Goal: Communication & Community: Answer question/provide support

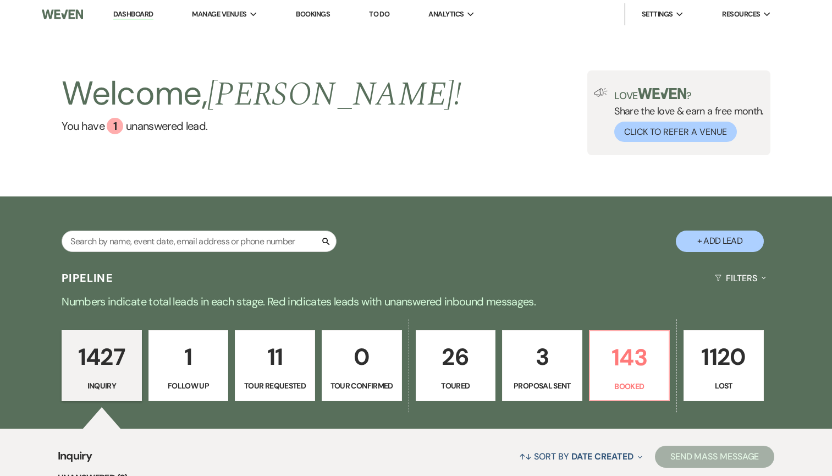
click at [185, 366] on p "1" at bounding box center [189, 356] width 66 height 37
select select "9"
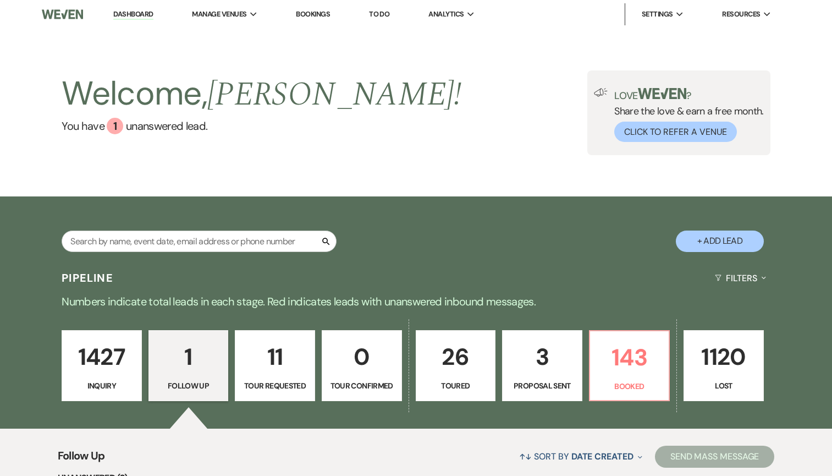
click at [272, 355] on p "11" at bounding box center [275, 356] width 66 height 37
select select "2"
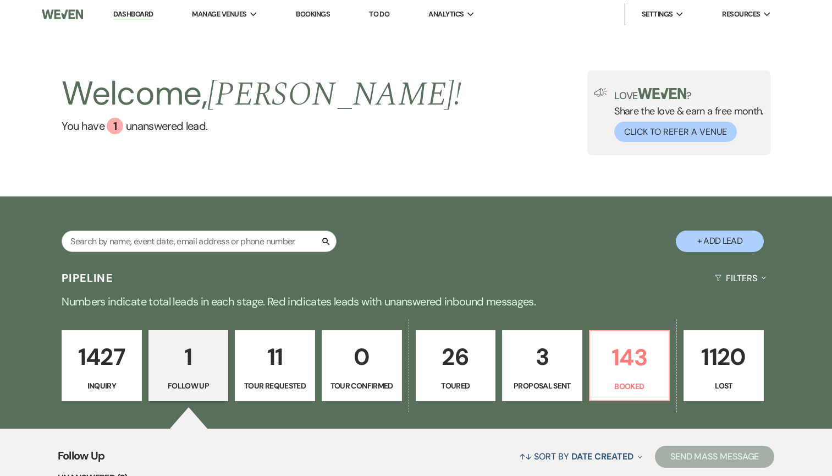
select select "2"
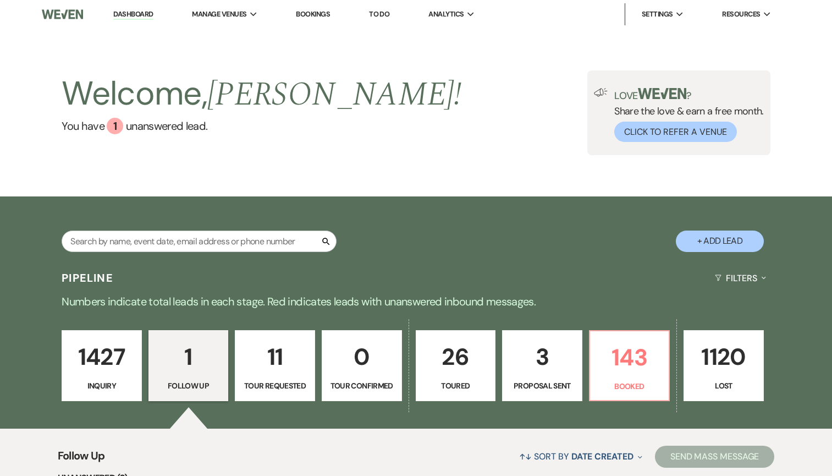
select select "2"
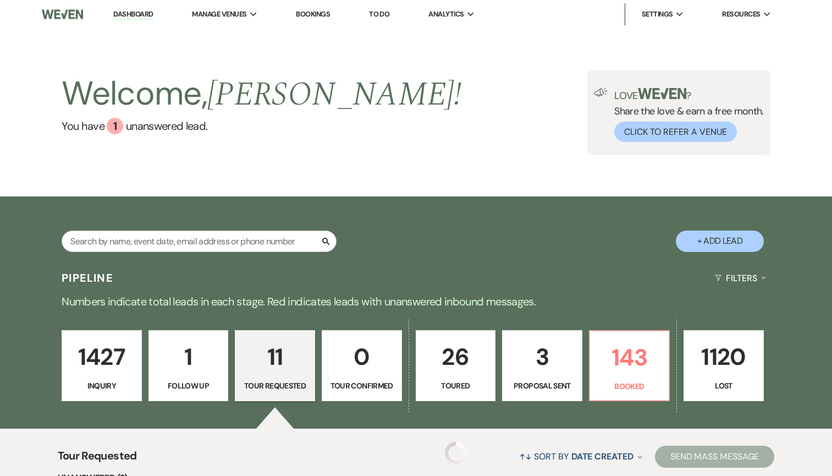
select select "2"
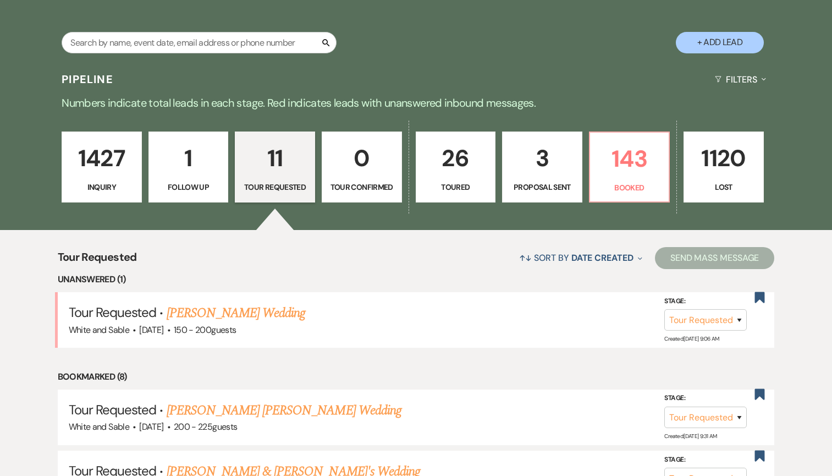
scroll to position [199, 0]
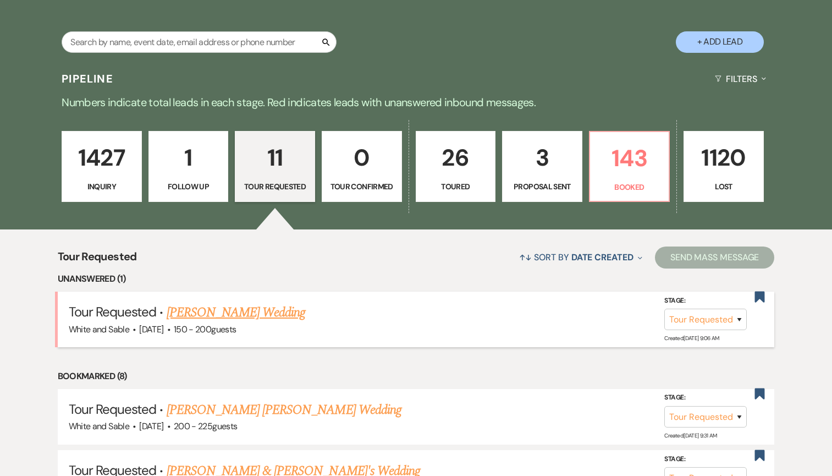
click at [263, 312] on link "[PERSON_NAME] Wedding" at bounding box center [236, 312] width 139 height 20
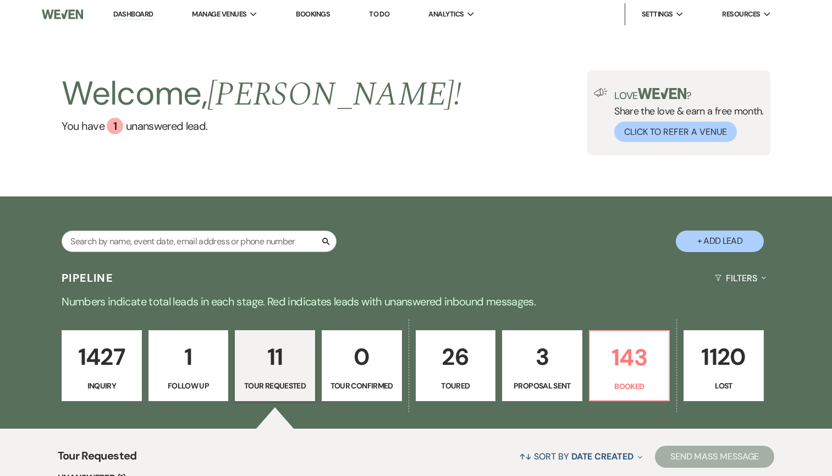
select select "2"
select select "5"
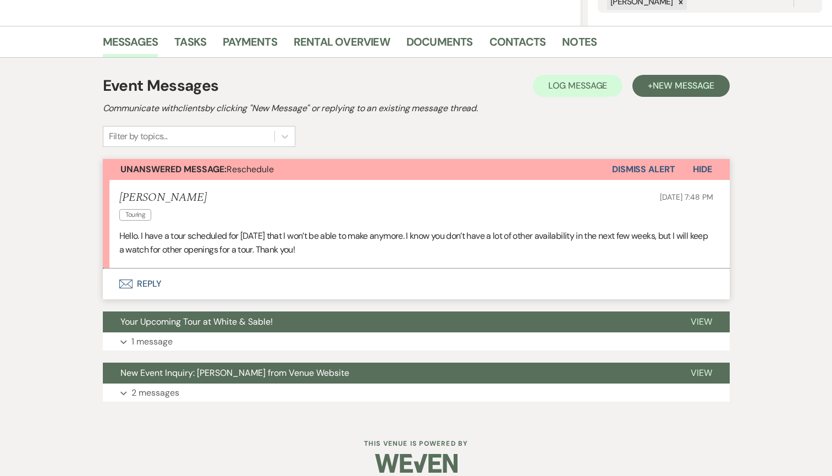
scroll to position [263, 0]
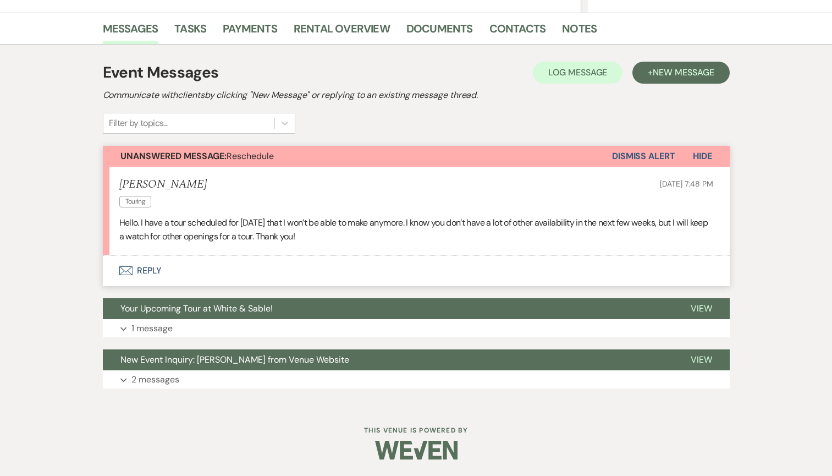
click at [420, 269] on button "Envelope Reply" at bounding box center [416, 270] width 627 height 31
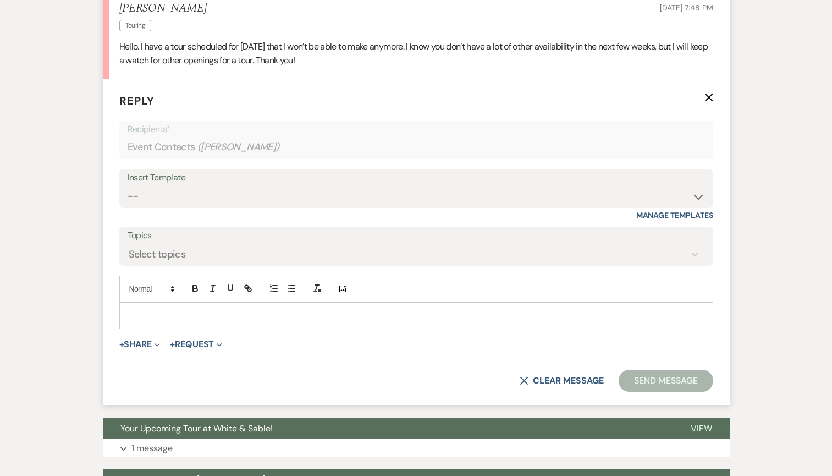
scroll to position [443, 0]
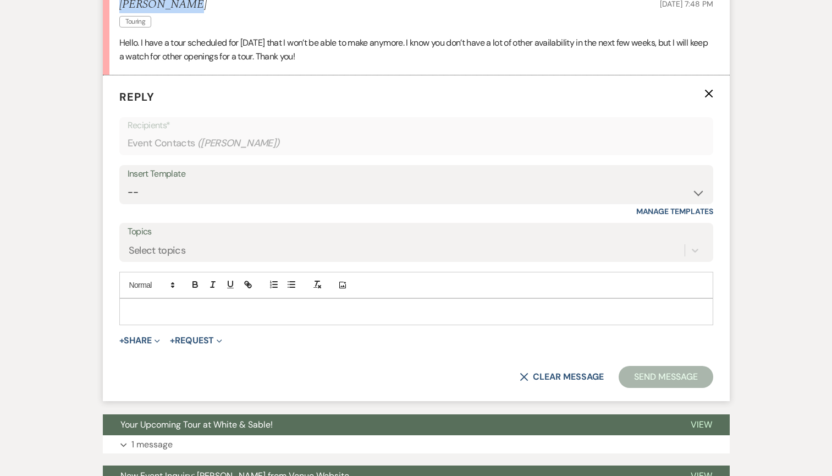
drag, startPoint x: 178, startPoint y: 5, endPoint x: 117, endPoint y: 9, distance: 60.6
click at [117, 9] on li "[PERSON_NAME] Touring [DATE] 7:48 PM Hello. I have a tour scheduled for [DATE] …" at bounding box center [416, 31] width 627 height 89
copy h5 "[PERSON_NAME]"
click at [214, 320] on div at bounding box center [416, 311] width 593 height 25
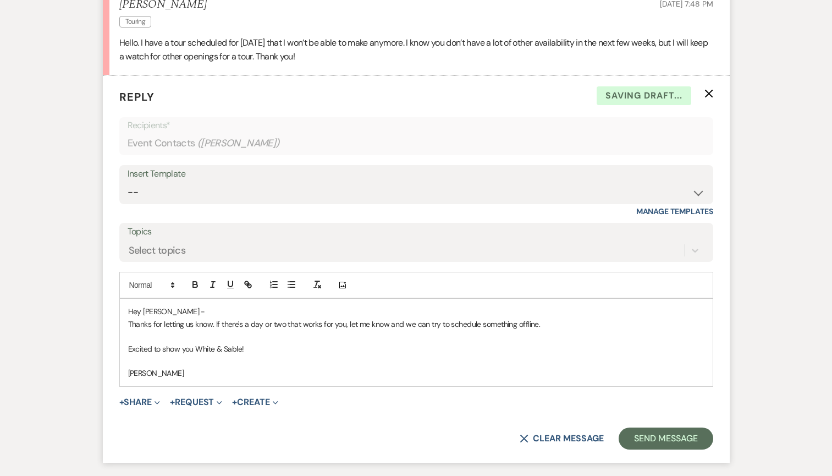
click at [640, 450] on form "Reply X Saving draft... Recipients* Event Contacts ( [PERSON_NAME] ) Insert Tem…" at bounding box center [416, 268] width 627 height 387
click at [640, 428] on button "Send Message" at bounding box center [665, 438] width 94 height 22
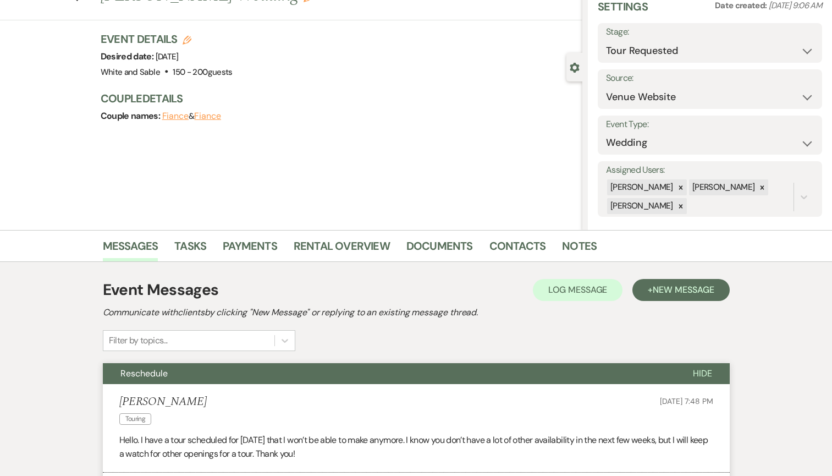
scroll to position [0, 0]
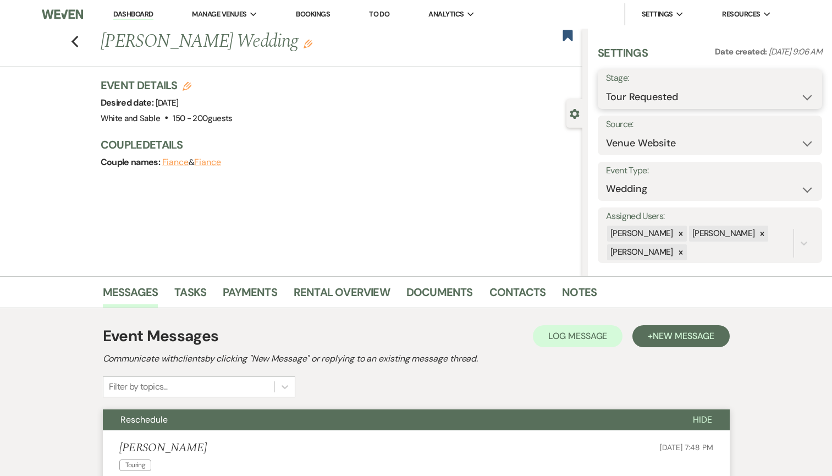
click at [620, 90] on select "Inquiry Follow Up Tour Requested Tour Confirmed Toured Proposal Sent Booked Lost" at bounding box center [710, 96] width 208 height 21
click at [570, 37] on use "button" at bounding box center [568, 35] width 10 height 11
click at [74, 38] on icon "Previous" at bounding box center [75, 41] width 8 height 13
select select "2"
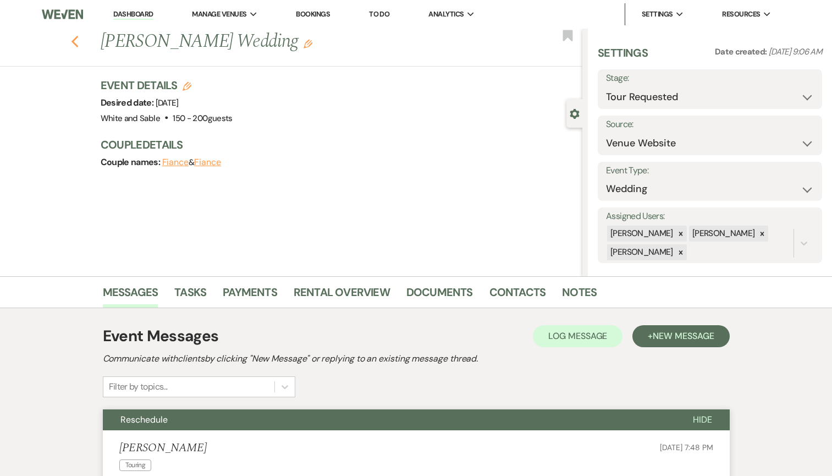
select select "2"
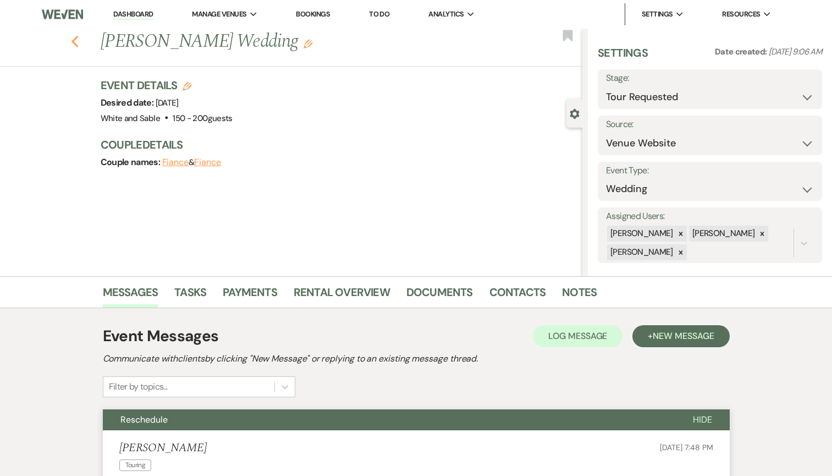
select select "2"
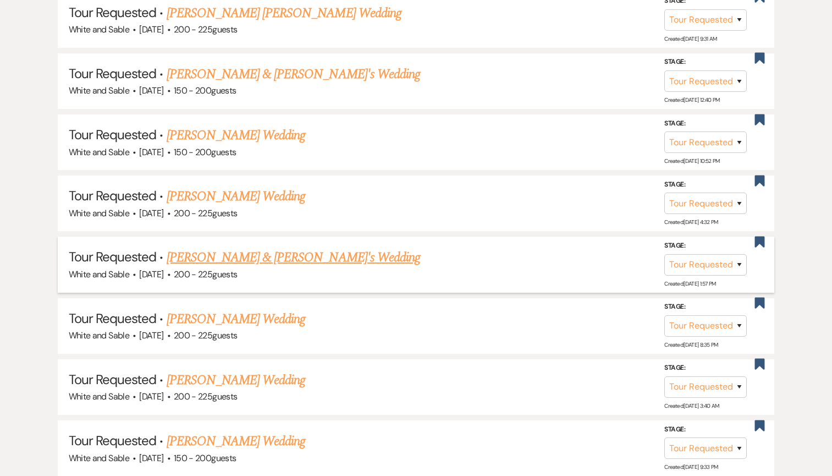
scroll to position [471, 0]
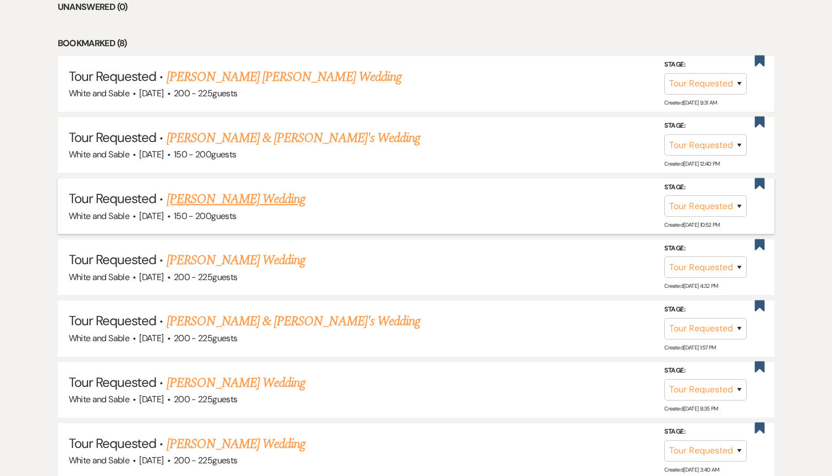
click at [258, 195] on link "[PERSON_NAME] Wedding" at bounding box center [236, 199] width 139 height 20
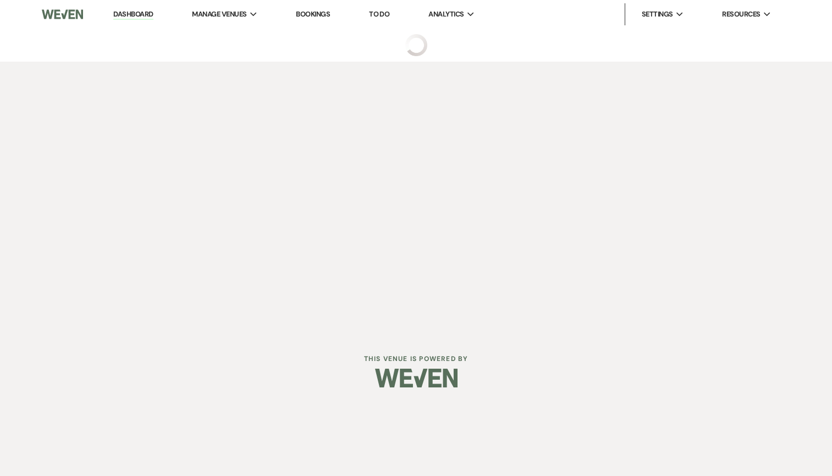
select select "2"
select select "5"
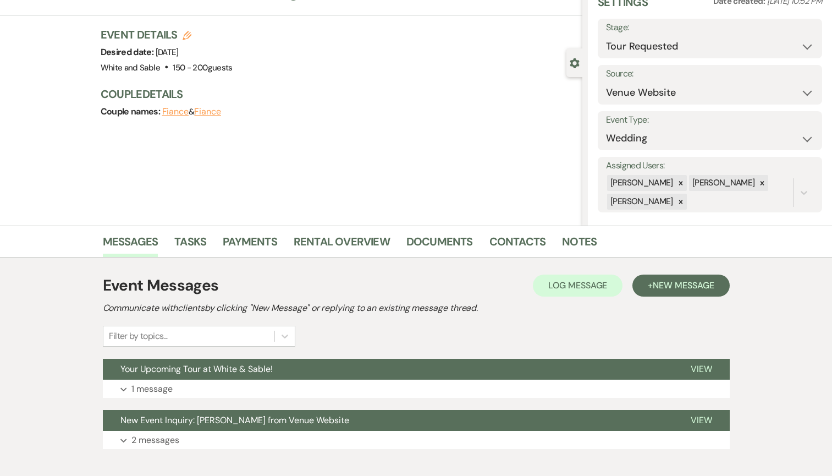
scroll to position [59, 0]
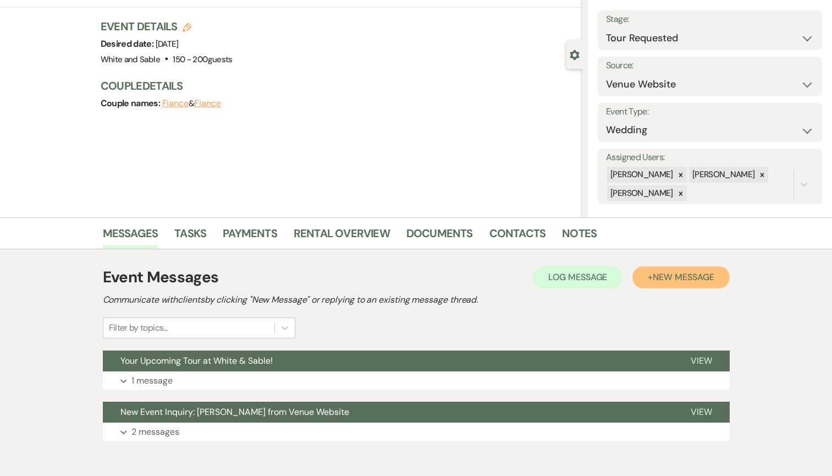
click at [664, 266] on button "+ New Message" at bounding box center [680, 277] width 97 height 22
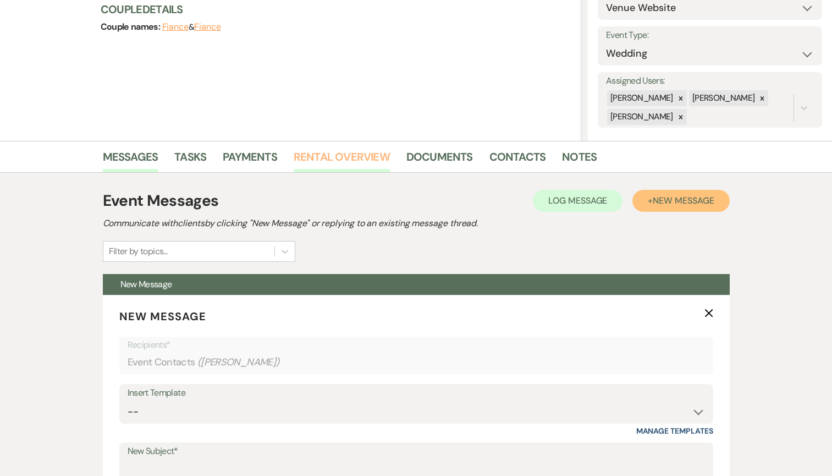
scroll to position [217, 0]
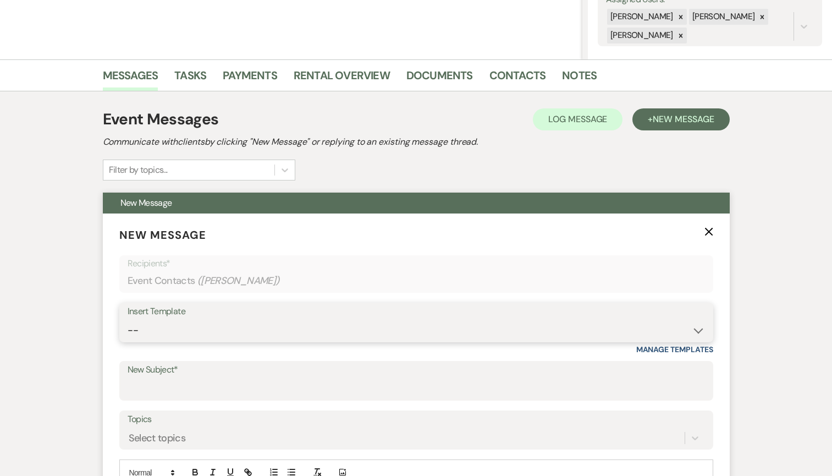
click at [301, 328] on select "-- Inquiry Response (Venue Guide) Schedule - Venue Tour Appt Confirmation Sched…" at bounding box center [416, 329] width 577 height 21
select select "3320"
click at [128, 319] on select "-- Inquiry Response (Venue Guide) Schedule - Venue Tour Appt Confirmation Sched…" at bounding box center [416, 329] width 577 height 21
type input "Weddings at White & Sable 💕💍"
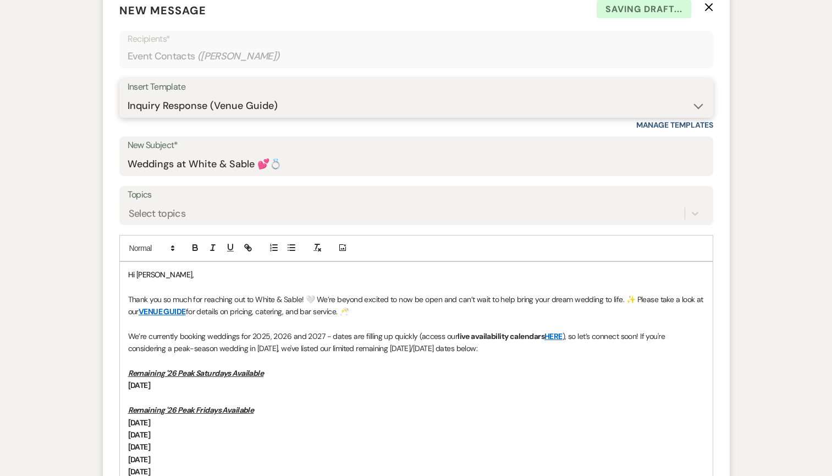
scroll to position [441, 0]
click at [307, 102] on select "-- Inquiry Response (Venue Guide) Schedule - Venue Tour Appt Confirmation Sched…" at bounding box center [416, 105] width 577 height 21
select select "3329"
click at [128, 95] on select "-- Inquiry Response (Venue Guide) Schedule - Venue Tour Appt Confirmation Sched…" at bounding box center [416, 105] width 577 height 21
type input "White & Sable - Great meeting you!"
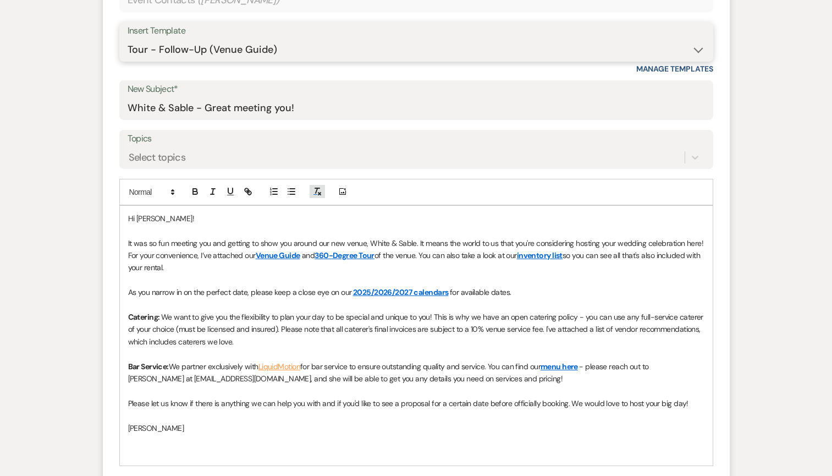
scroll to position [531, 0]
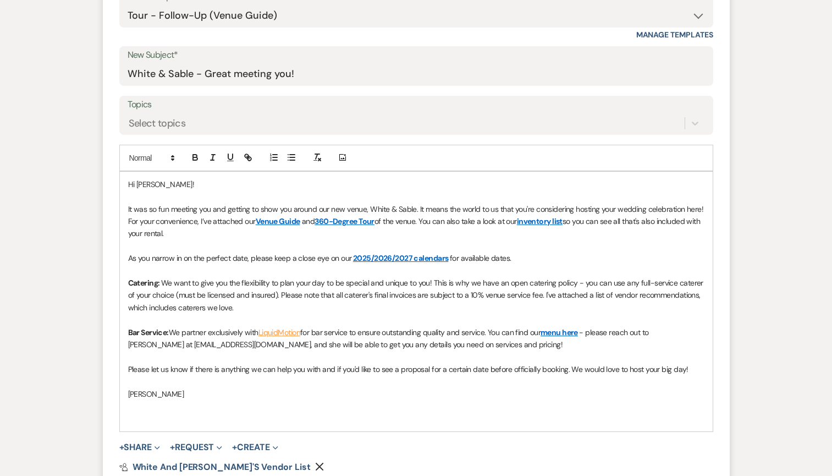
click at [155, 180] on span "Hi [PERSON_NAME]!" at bounding box center [161, 184] width 66 height 10
drag, startPoint x: 157, startPoint y: 207, endPoint x: 114, endPoint y: 207, distance: 42.3
click at [114, 207] on form "New Message X Draft saved! Recipients* Event Contacts ( [PERSON_NAME] ) Insert …" at bounding box center [416, 212] width 627 height 626
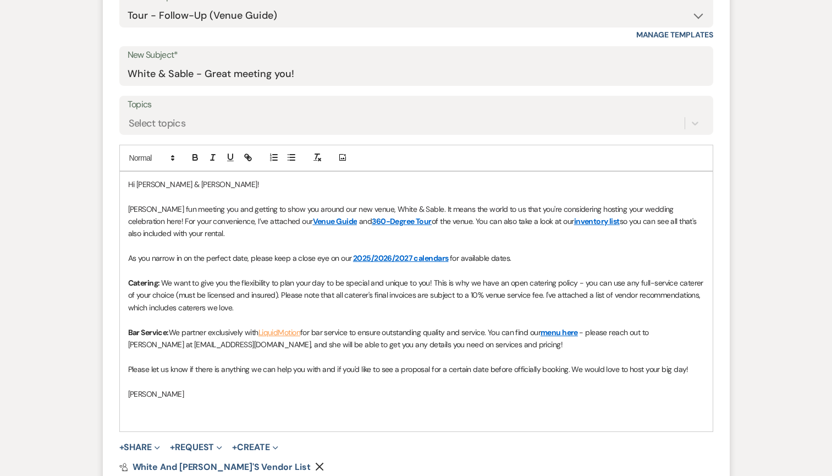
click at [158, 204] on span "[PERSON_NAME] fun meeting you and getting to show you around our new venue, Whi…" at bounding box center [402, 215] width 548 height 22
click at [240, 205] on span "[PERSON_NAME] really enjoyed meeting you and getting to show you around our new…" at bounding box center [403, 215] width 551 height 22
click at [129, 206] on span "[PERSON_NAME] really enjoyed meeting you both tonight and getting to show you a…" at bounding box center [416, 215] width 577 height 22
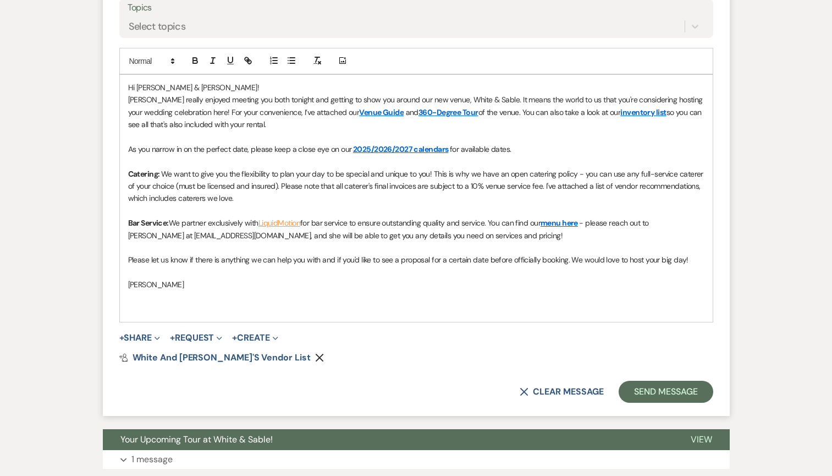
scroll to position [629, 0]
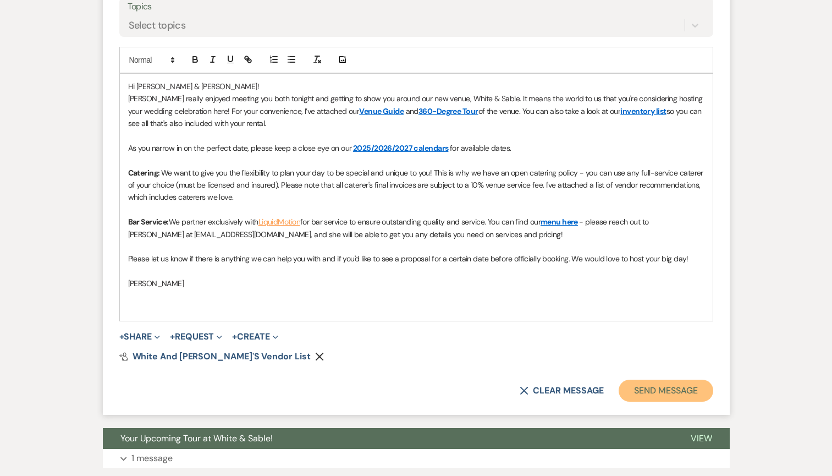
click at [637, 385] on button "Send Message" at bounding box center [665, 390] width 94 height 22
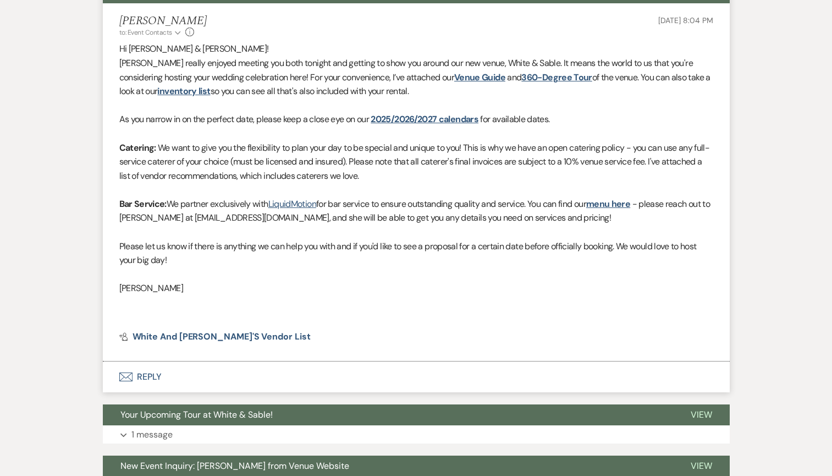
scroll to position [425, 0]
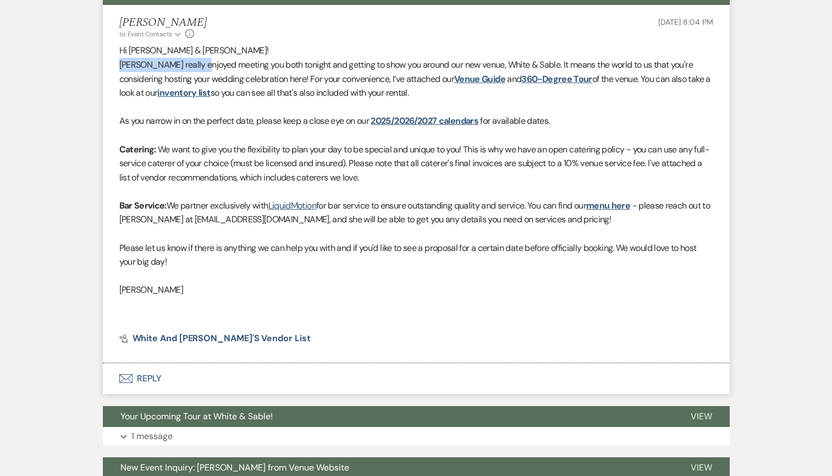
drag, startPoint x: 119, startPoint y: 63, endPoint x: 196, endPoint y: 63, distance: 77.5
click at [196, 63] on span "[PERSON_NAME] really enjoyed meeting you both tonight and getting to show you a…" at bounding box center [405, 72] width 573 height 26
copy span "[PERSON_NAME] really enjoyed"
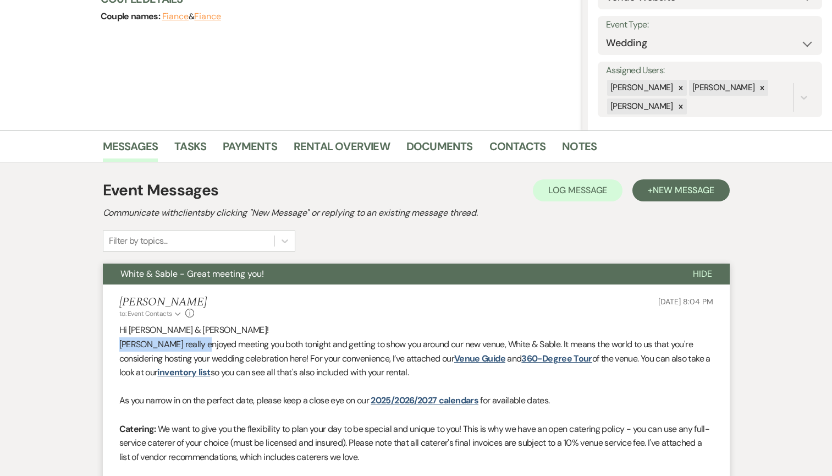
scroll to position [0, 0]
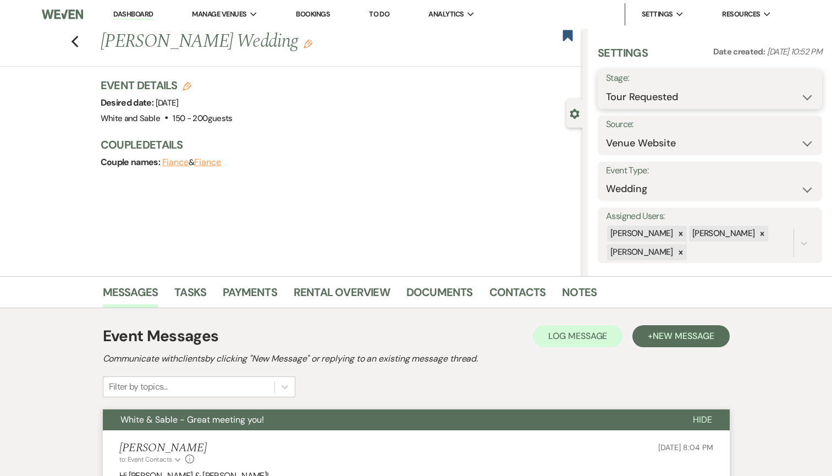
click at [655, 95] on select "Inquiry Follow Up Tour Requested Tour Confirmed Toured Proposal Sent Booked Lost" at bounding box center [710, 96] width 208 height 21
select select "5"
click at [606, 86] on select "Inquiry Follow Up Tour Requested Tour Confirmed Toured Proposal Sent Booked Lost" at bounding box center [710, 96] width 208 height 21
click at [794, 89] on button "Save" at bounding box center [799, 89] width 46 height 22
click at [74, 37] on icon "Previous" at bounding box center [75, 41] width 8 height 13
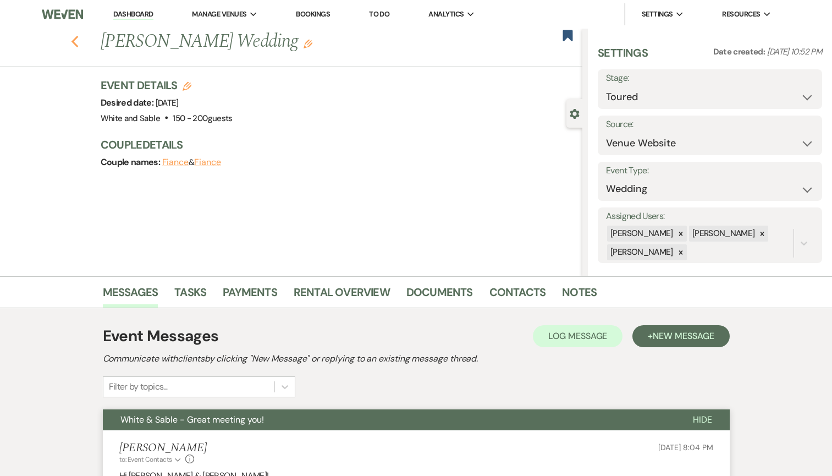
select select "2"
select select "5"
select select "2"
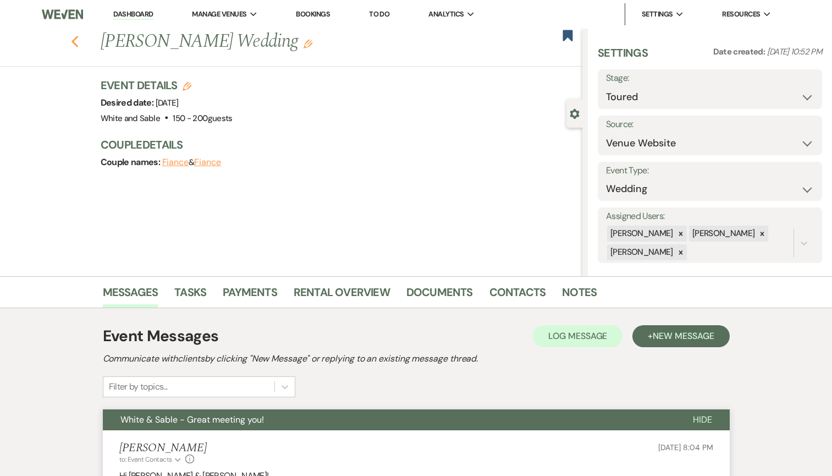
select select "2"
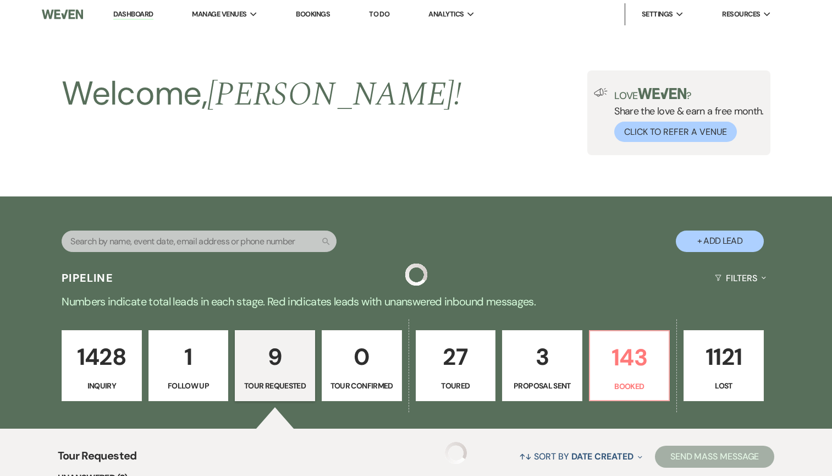
scroll to position [471, 0]
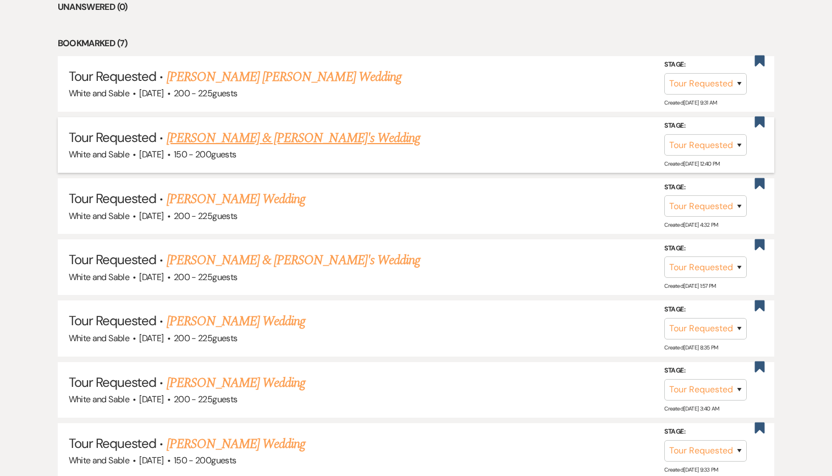
click at [277, 132] on link "[PERSON_NAME] & [PERSON_NAME]'s Wedding" at bounding box center [294, 138] width 254 height 20
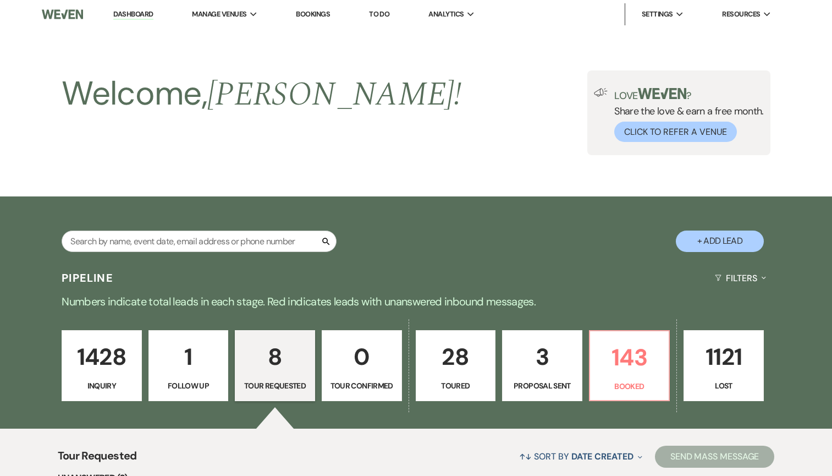
select select "2"
select select "25"
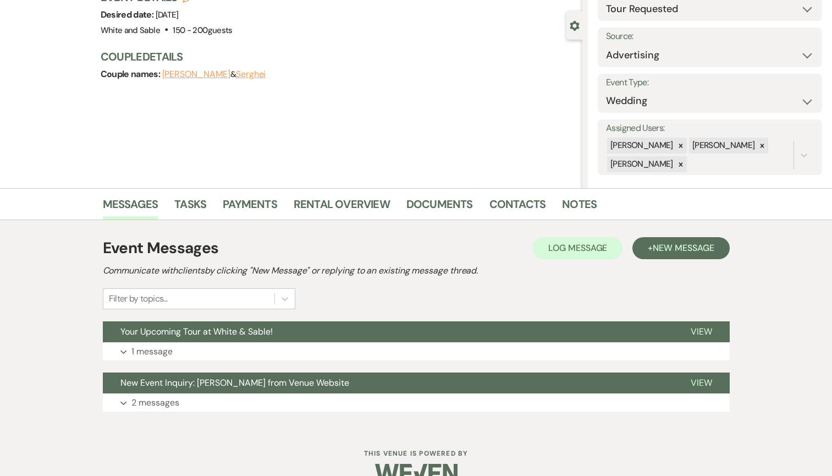
scroll to position [111, 0]
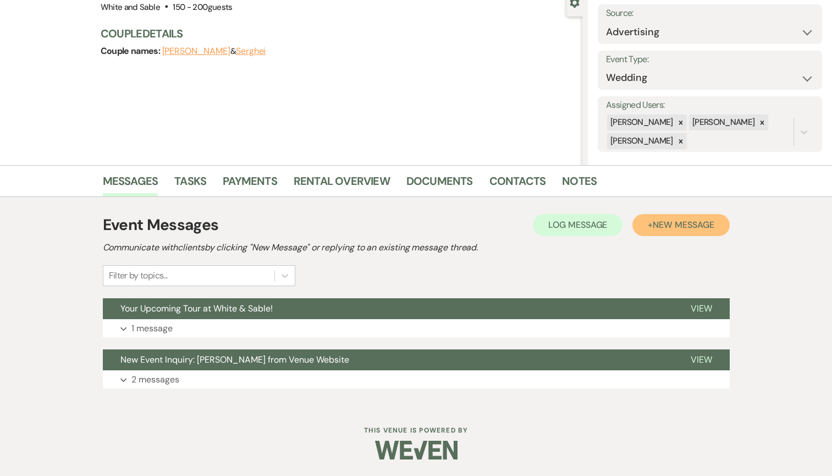
click at [662, 222] on span "New Message" at bounding box center [683, 225] width 61 height 12
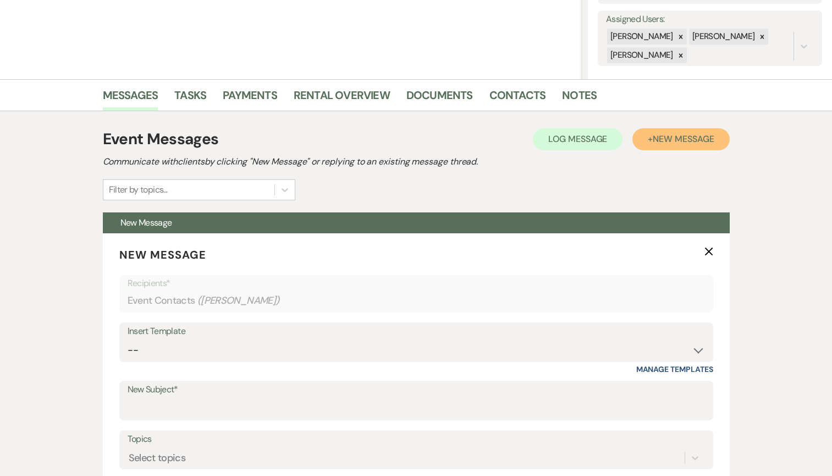
scroll to position [247, 0]
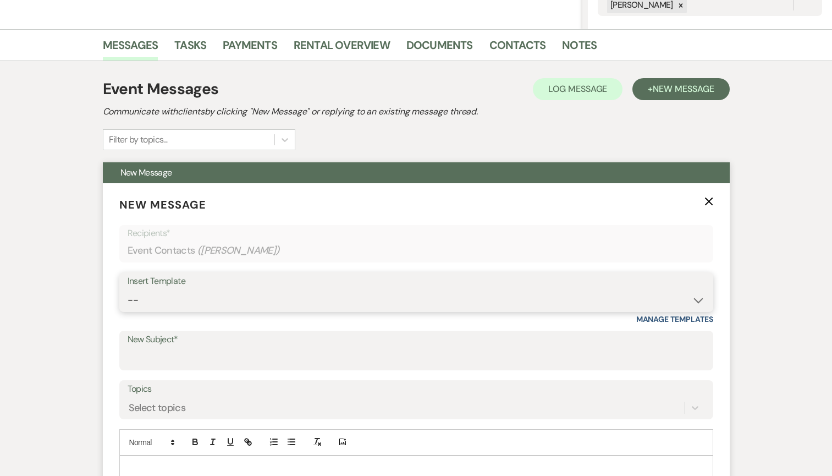
click at [181, 306] on select "-- Inquiry Response (Venue Guide) Schedule - Venue Tour Appt Confirmation Sched…" at bounding box center [416, 299] width 577 height 21
select select "3329"
click at [128, 289] on select "-- Inquiry Response (Venue Guide) Schedule - Venue Tour Appt Confirmation Sched…" at bounding box center [416, 299] width 577 height 21
type input "White & Sable - Great meeting you!"
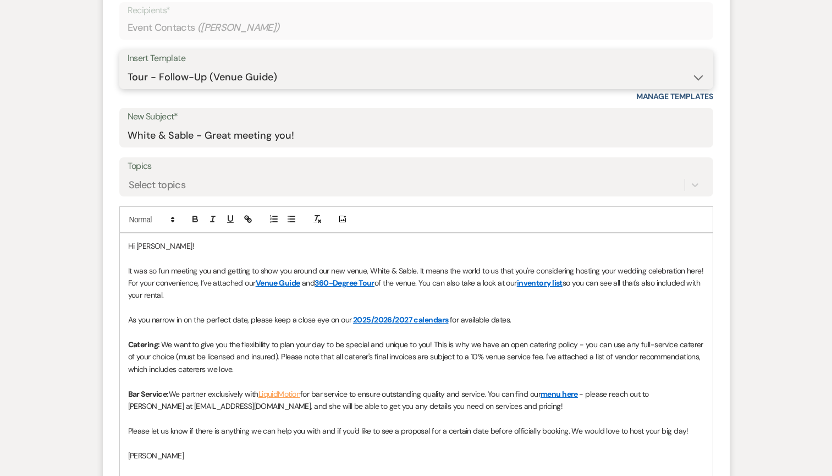
scroll to position [471, 0]
drag, startPoint x: 170, startPoint y: 269, endPoint x: 124, endPoint y: 269, distance: 45.6
click at [124, 269] on div "Hi [PERSON_NAME]! It was so fun meeting you and getting to show you around our …" at bounding box center [416, 361] width 593 height 259
paste div
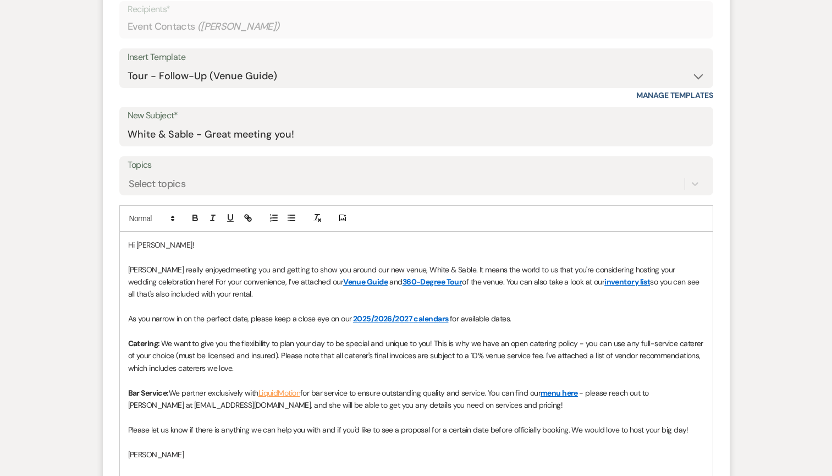
click at [128, 264] on span "[PERSON_NAME] really enjoyed" at bounding box center [179, 269] width 102 height 10
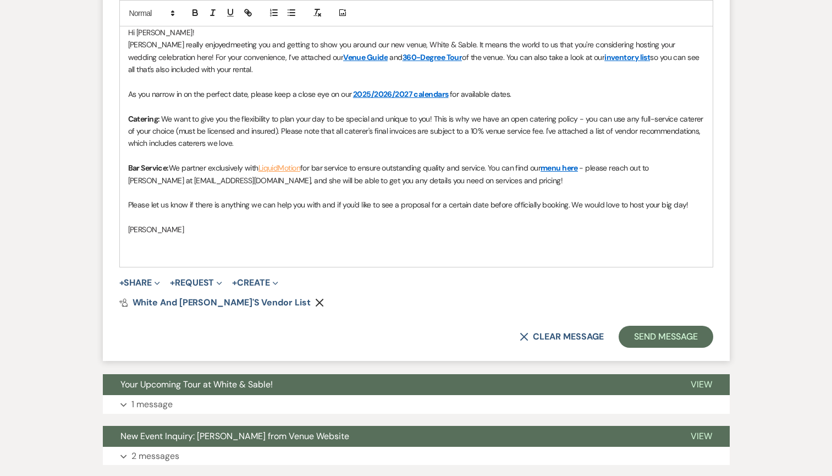
scroll to position [687, 0]
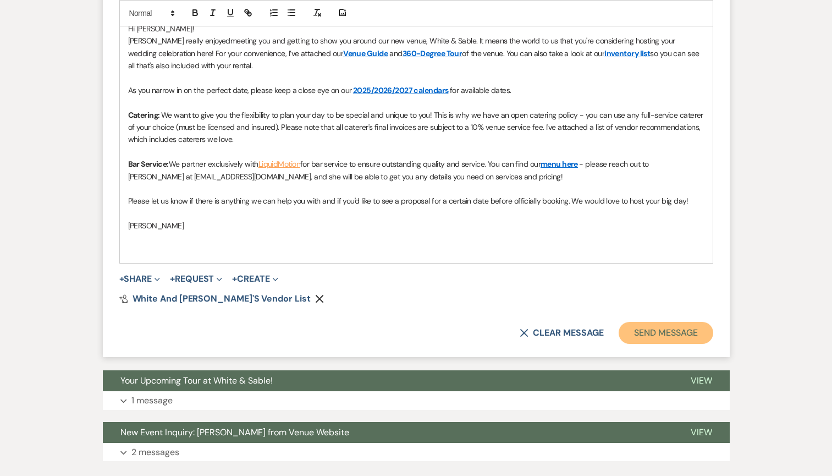
click at [656, 335] on button "Send Message" at bounding box center [665, 333] width 94 height 22
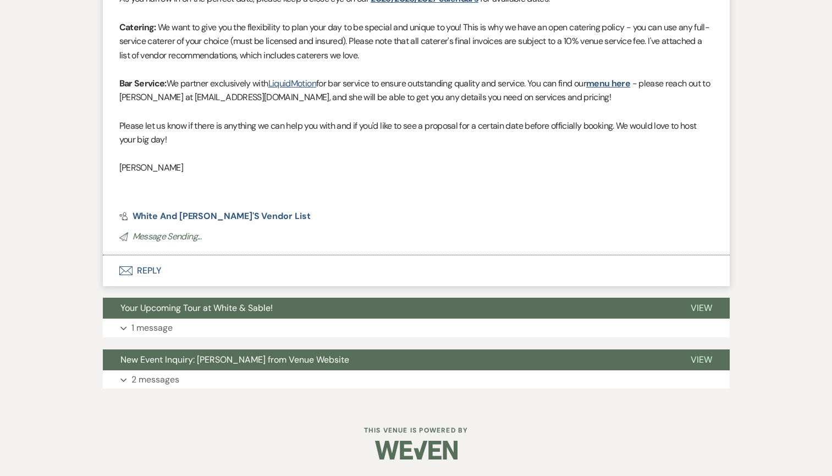
scroll to position [0, 0]
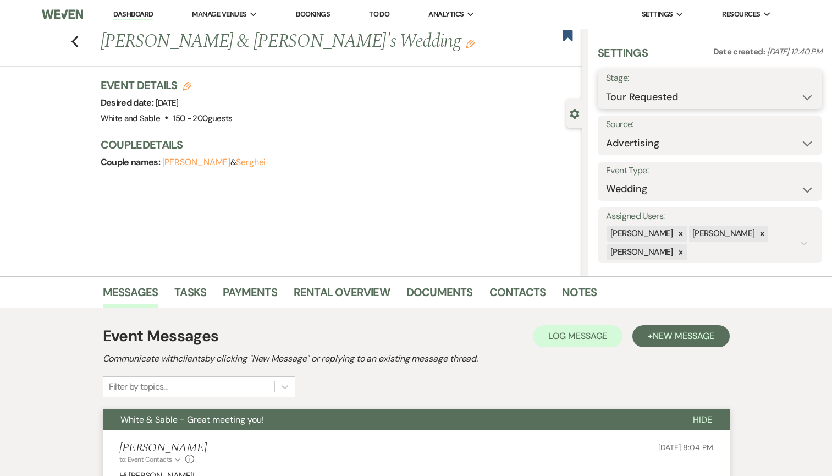
click at [663, 97] on select "Inquiry Follow Up Tour Requested Tour Confirmed Toured Proposal Sent Booked Lost" at bounding box center [710, 96] width 208 height 21
select select "5"
click at [606, 86] on select "Inquiry Follow Up Tour Requested Tour Confirmed Toured Proposal Sent Booked Lost" at bounding box center [710, 96] width 208 height 21
click at [792, 90] on button "Save" at bounding box center [799, 89] width 46 height 22
click at [76, 40] on icon "Previous" at bounding box center [75, 41] width 8 height 13
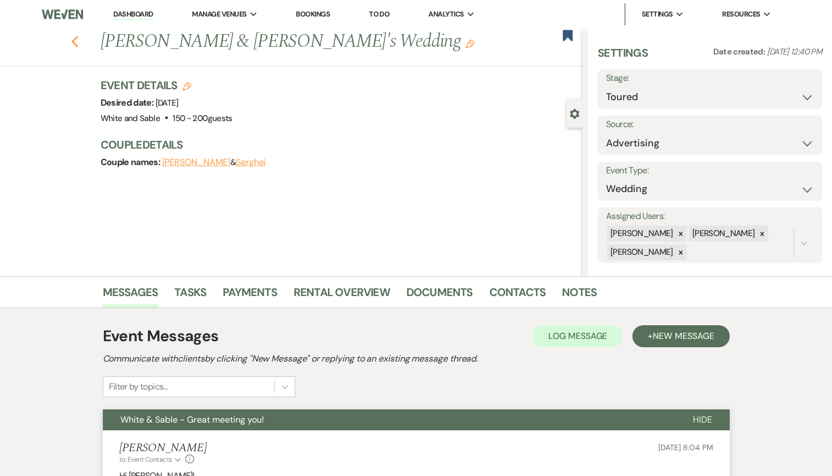
select select "2"
select select "5"
select select "2"
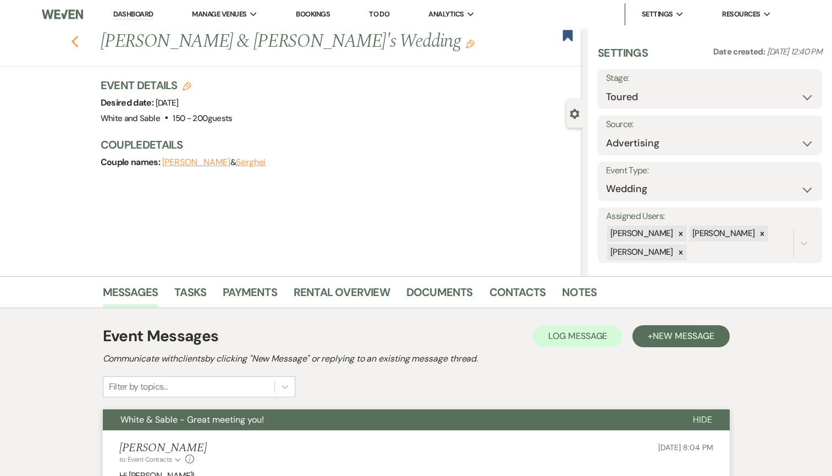
select select "2"
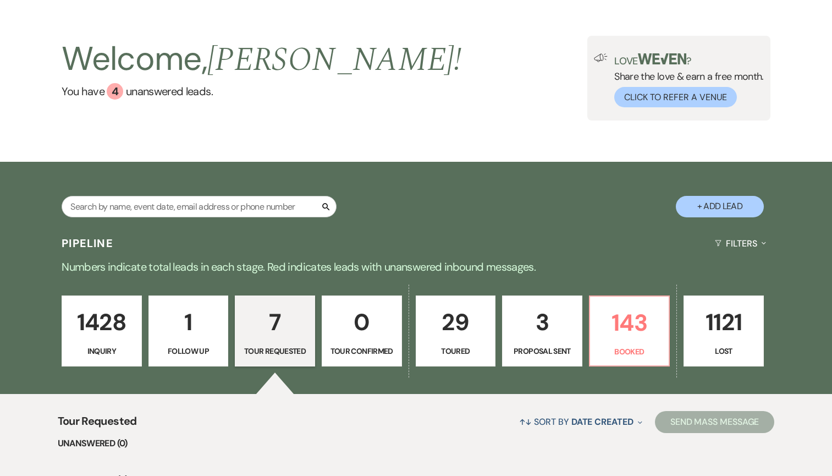
scroll to position [33, 0]
